Goal: Check status: Check status

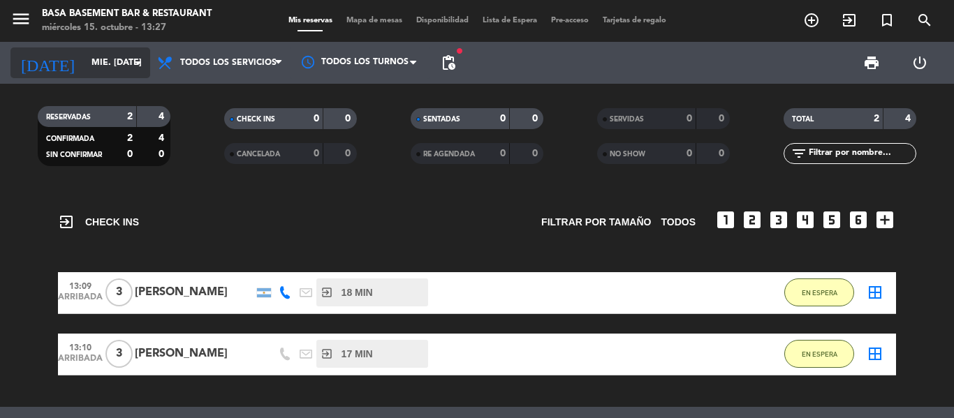
click at [133, 61] on icon "arrow_drop_down" at bounding box center [138, 62] width 17 height 17
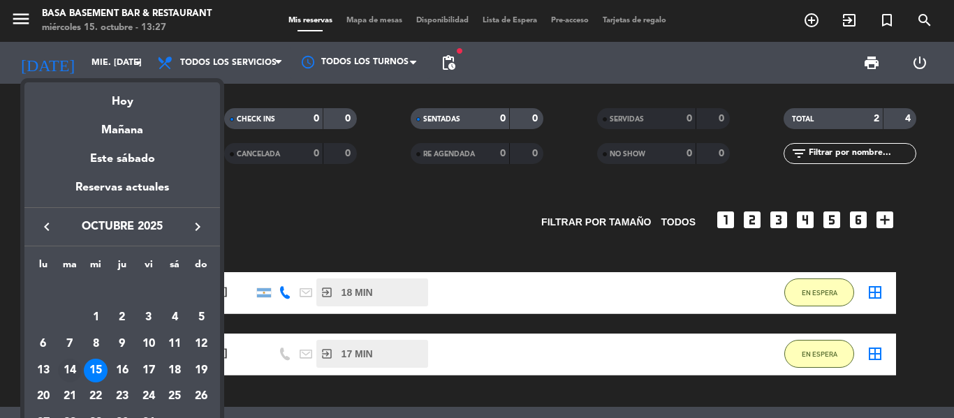
click at [75, 366] on div "14" at bounding box center [70, 371] width 24 height 24
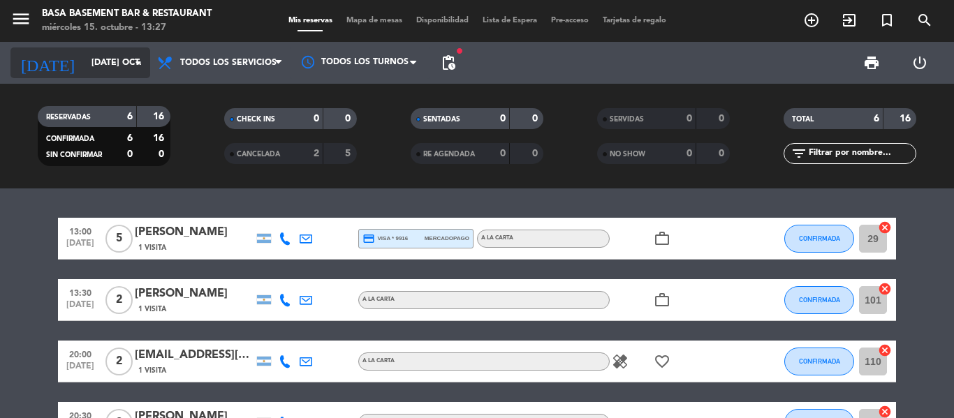
click at [138, 67] on icon "arrow_drop_down" at bounding box center [138, 62] width 17 height 17
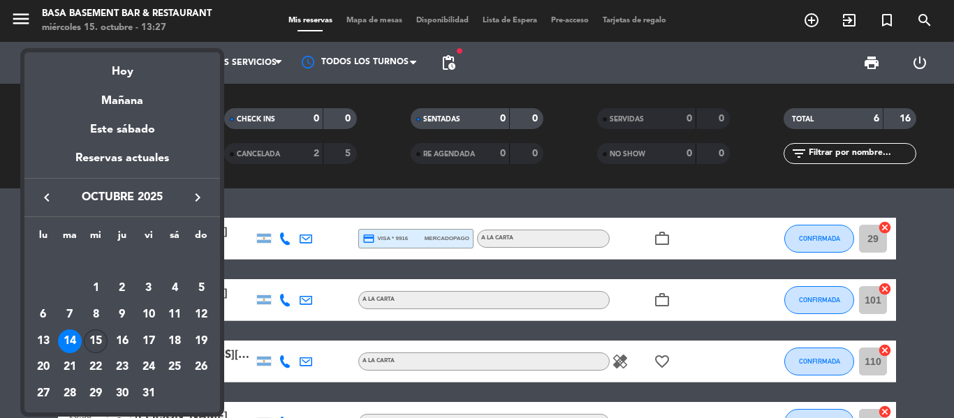
click at [99, 341] on div "15" at bounding box center [96, 342] width 24 height 24
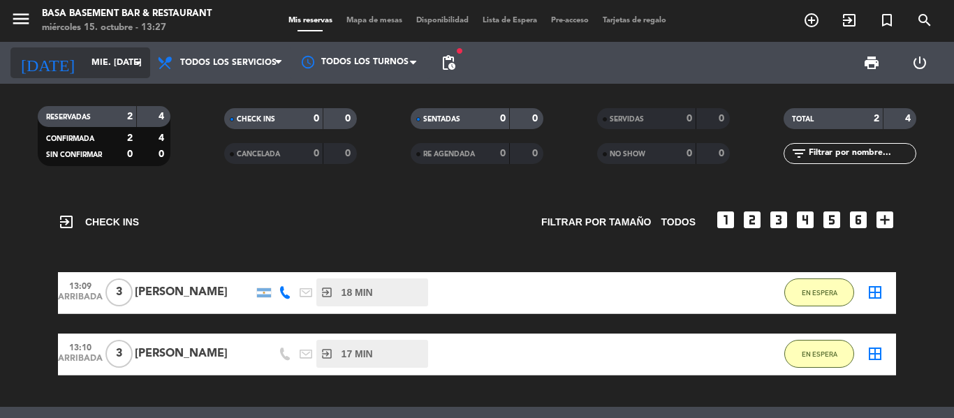
click at [136, 61] on icon "arrow_drop_down" at bounding box center [138, 62] width 17 height 17
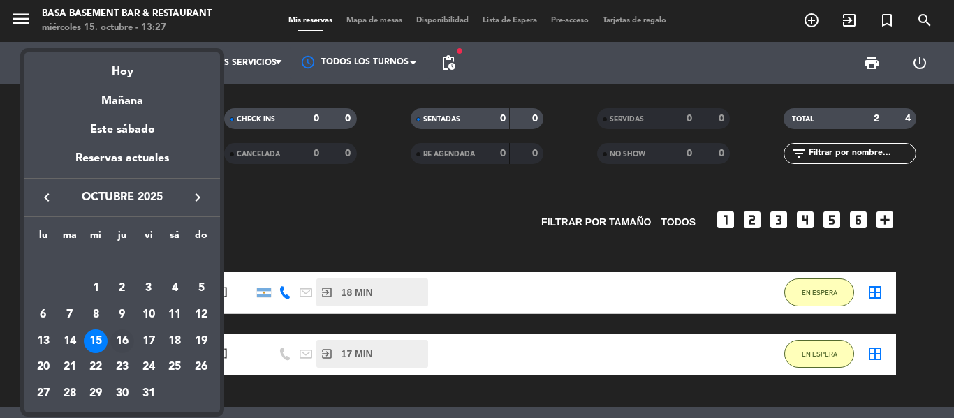
click at [128, 341] on div "16" at bounding box center [122, 342] width 24 height 24
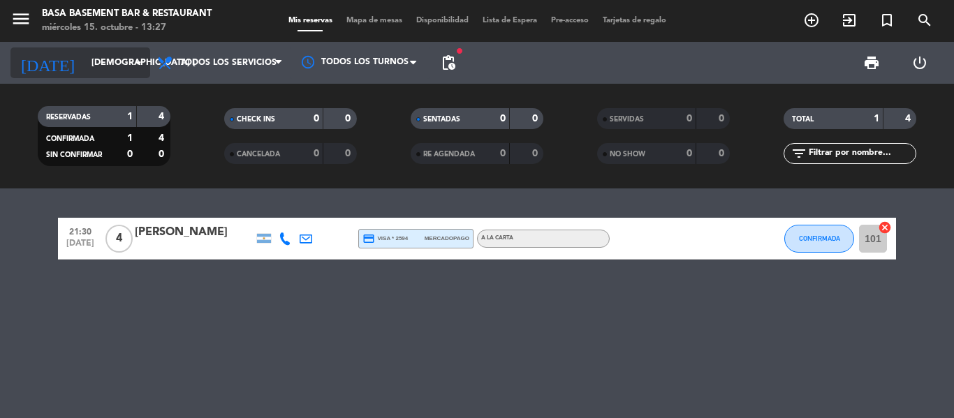
click at [142, 62] on icon "arrow_drop_down" at bounding box center [138, 62] width 17 height 17
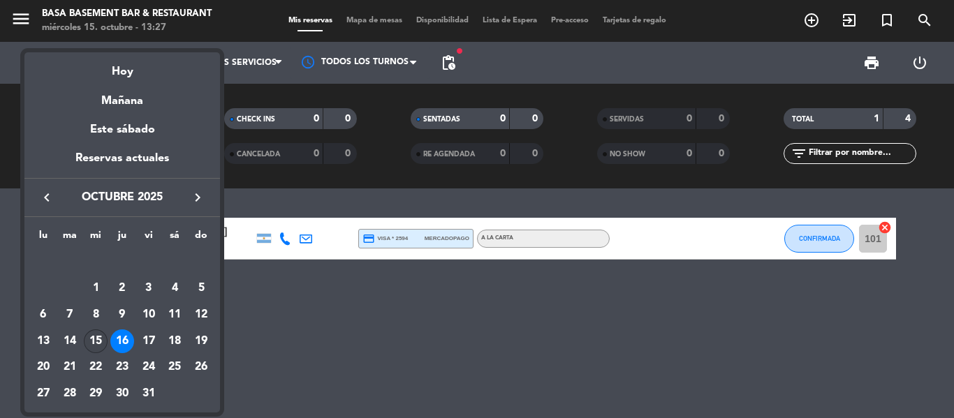
click at [94, 332] on div "15" at bounding box center [96, 342] width 24 height 24
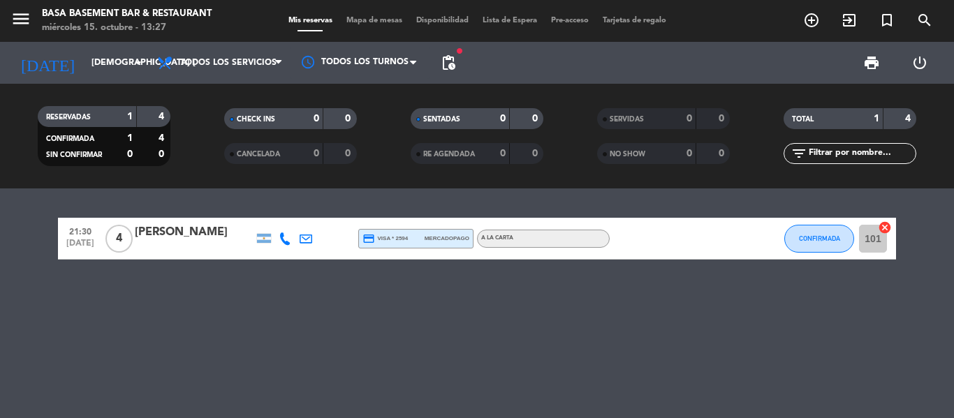
type input "mié. [DATE]"
